Goal: Find specific page/section: Find specific page/section

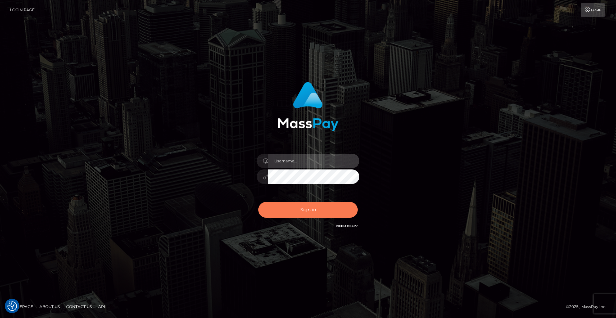
type input "Lady"
click at [310, 207] on button "Sign in" at bounding box center [308, 210] width 100 height 16
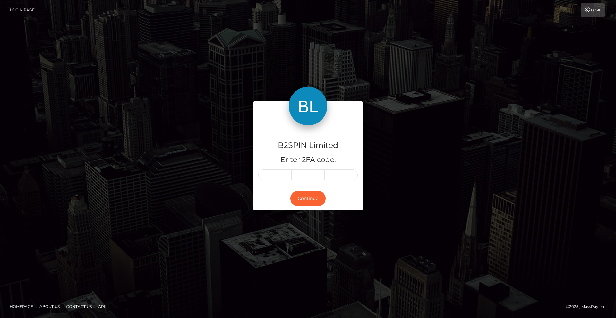
drag, startPoint x: 269, startPoint y: 166, endPoint x: 271, endPoint y: 169, distance: 3.7
click at [269, 166] on div "B2SPIN Limited Enter 2FA code:" at bounding box center [308, 156] width 109 height 62
click at [269, 174] on input "text" at bounding box center [266, 174] width 17 height 11
type input "7"
type input "9"
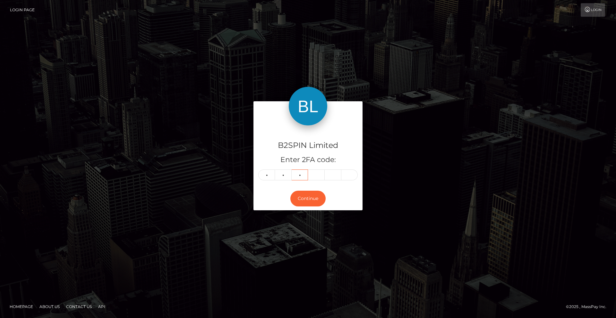
type input "9"
type input "3"
type input "2"
type input "9"
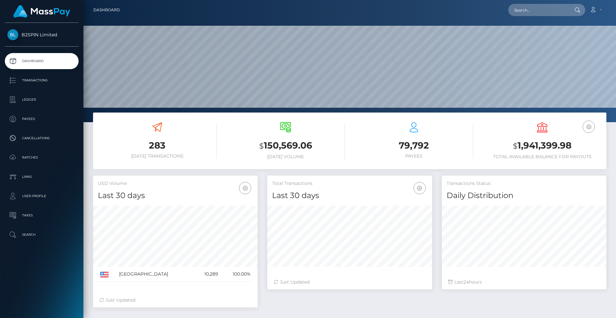
scroll to position [114, 165]
click at [553, 14] on input "text" at bounding box center [539, 10] width 60 height 12
paste input "5e6d57c0-4e5f-4c17-b9ef-16b0ed8fc7e8"
click at [553, 11] on input "5e6d57c0-4e5f-4c17-b9ef-16b0ed8fc7e8" at bounding box center [539, 10] width 60 height 12
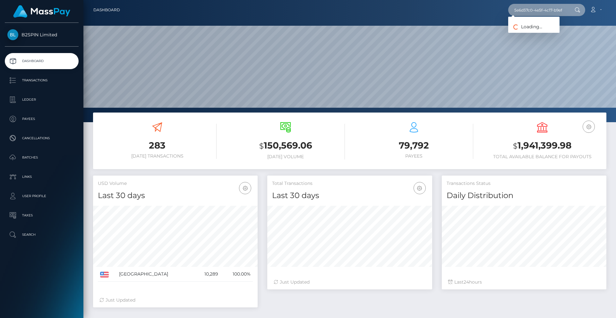
paste input "2087956107"
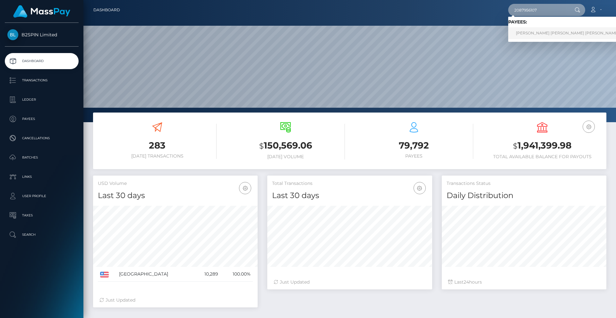
type input "2087956107"
click at [549, 32] on link "ARMANDO RAFAEL GONZALEZ HERNANDEZ" at bounding box center [568, 33] width 118 height 12
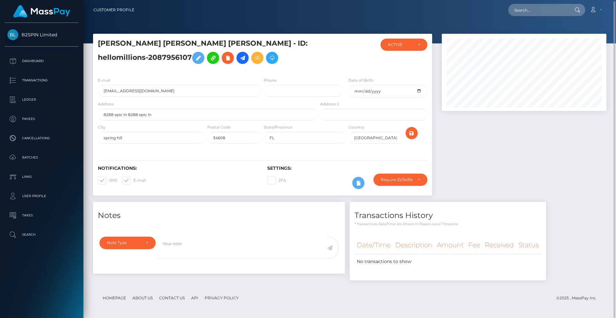
scroll to position [1, 0]
